Goal: Information Seeking & Learning: Learn about a topic

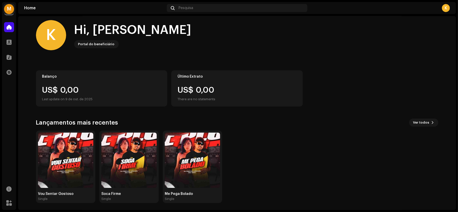
scroll to position [5, 0]
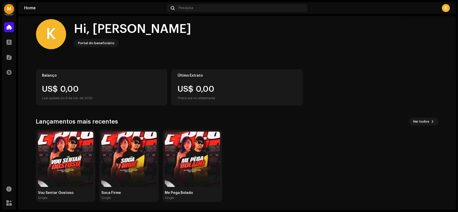
click at [8, 5] on div "M" at bounding box center [9, 9] width 10 height 10
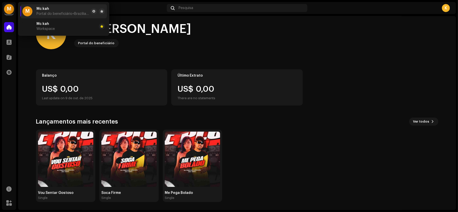
click at [42, 49] on re-a-cover "K" at bounding box center [51, 34] width 30 height 30
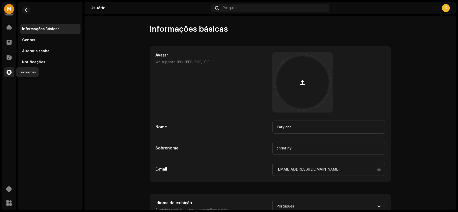
click at [10, 70] on span at bounding box center [9, 72] width 5 height 4
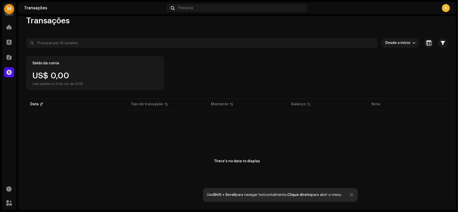
scroll to position [10, 0]
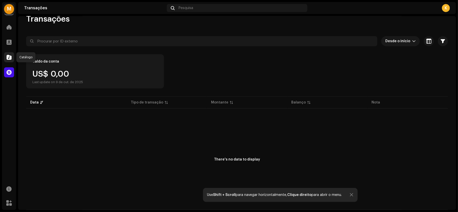
click at [12, 59] on div at bounding box center [9, 57] width 10 height 10
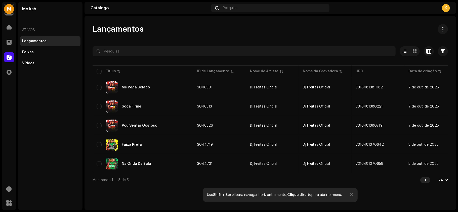
click at [45, 156] on div "Mc kah Ativos Lançamentos Faixas Vídeos" at bounding box center [50, 106] width 64 height 208
click at [37, 56] on div "Faixas" at bounding box center [50, 52] width 60 height 10
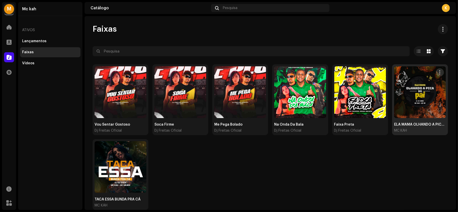
click at [437, 71] on span "button" at bounding box center [439, 72] width 4 height 4
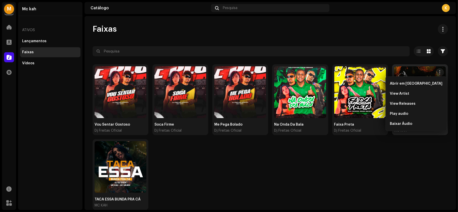
click at [235, 174] on div "Vou Sentar Gostoso Dj Freitas Oficial Soca Firme Dj Freitas Oficial Me Pega Bol…" at bounding box center [269, 139] width 355 height 150
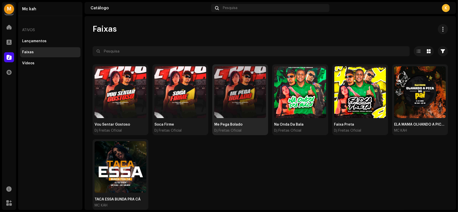
click at [247, 88] on div at bounding box center [240, 92] width 52 height 52
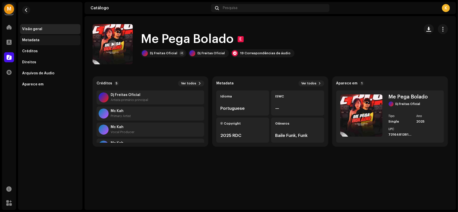
click at [53, 38] on div "Metadata" at bounding box center [50, 40] width 56 height 4
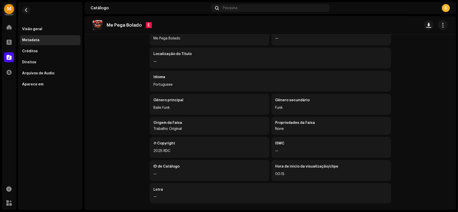
scroll to position [42, 0]
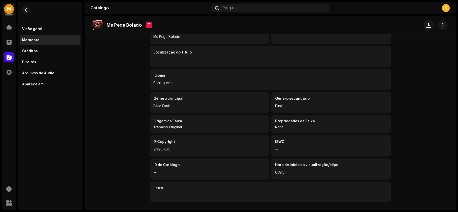
click at [273, 147] on div "ISWC —" at bounding box center [331, 145] width 120 height 21
click at [40, 54] on div "Créditos" at bounding box center [50, 51] width 60 height 10
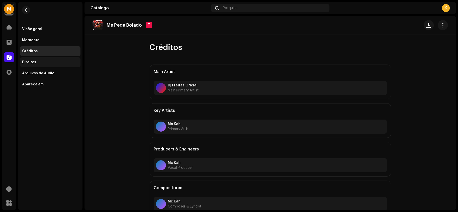
click at [39, 58] on div "Direitos" at bounding box center [50, 62] width 60 height 10
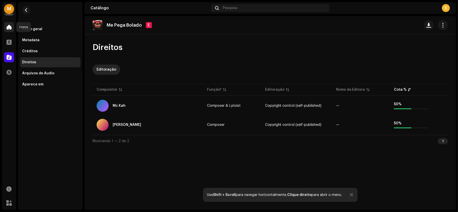
click at [9, 24] on div at bounding box center [9, 27] width 10 height 10
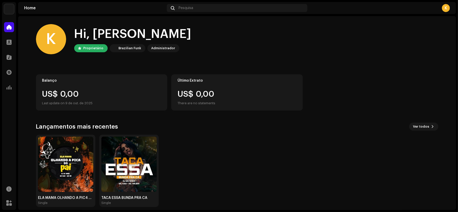
click at [9, 6] on img at bounding box center [9, 9] width 10 height 10
click at [46, 12] on span "Workspace" at bounding box center [45, 14] width 18 height 4
